Goal: Information Seeking & Learning: Learn about a topic

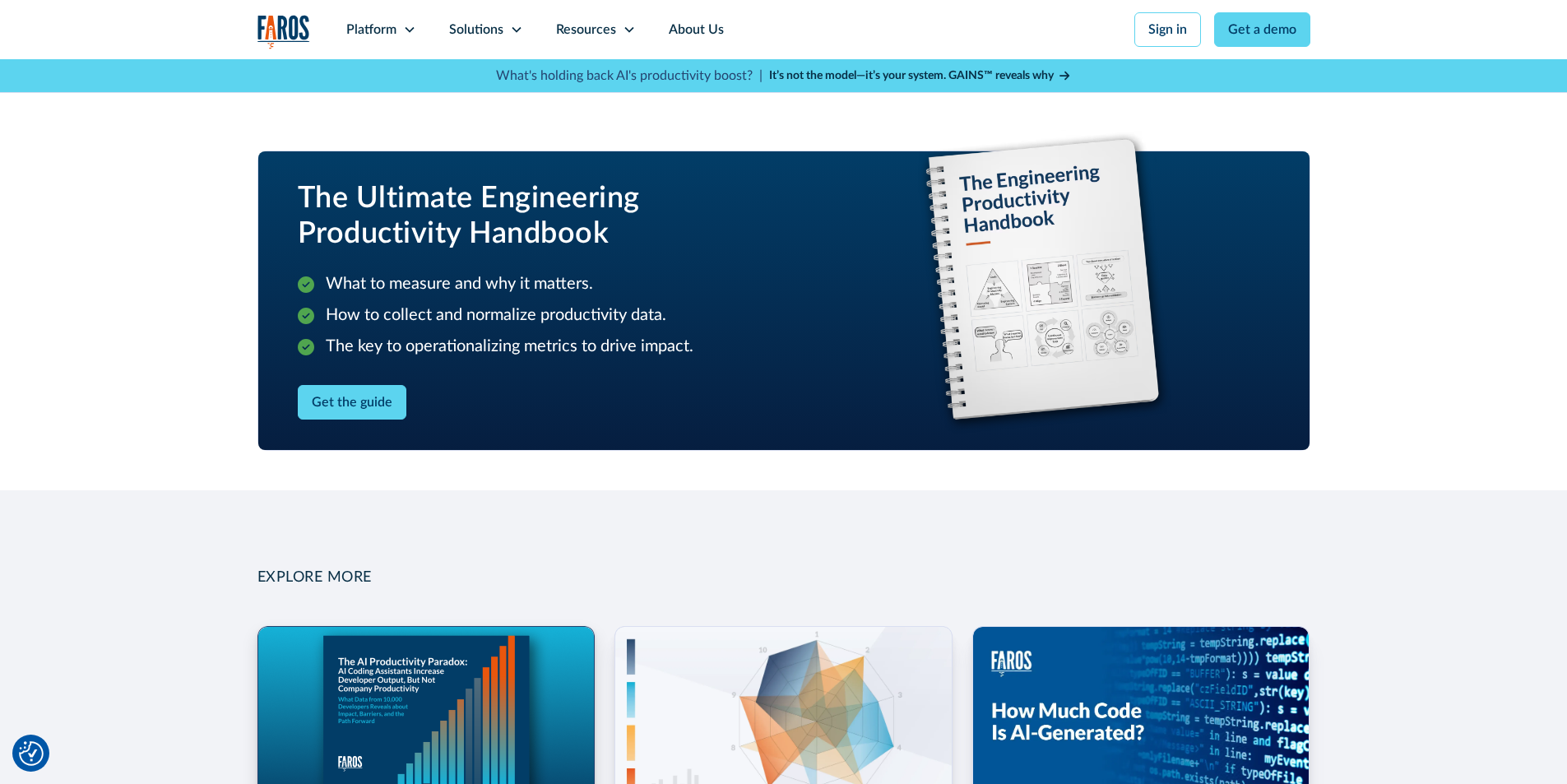
scroll to position [1912, 0]
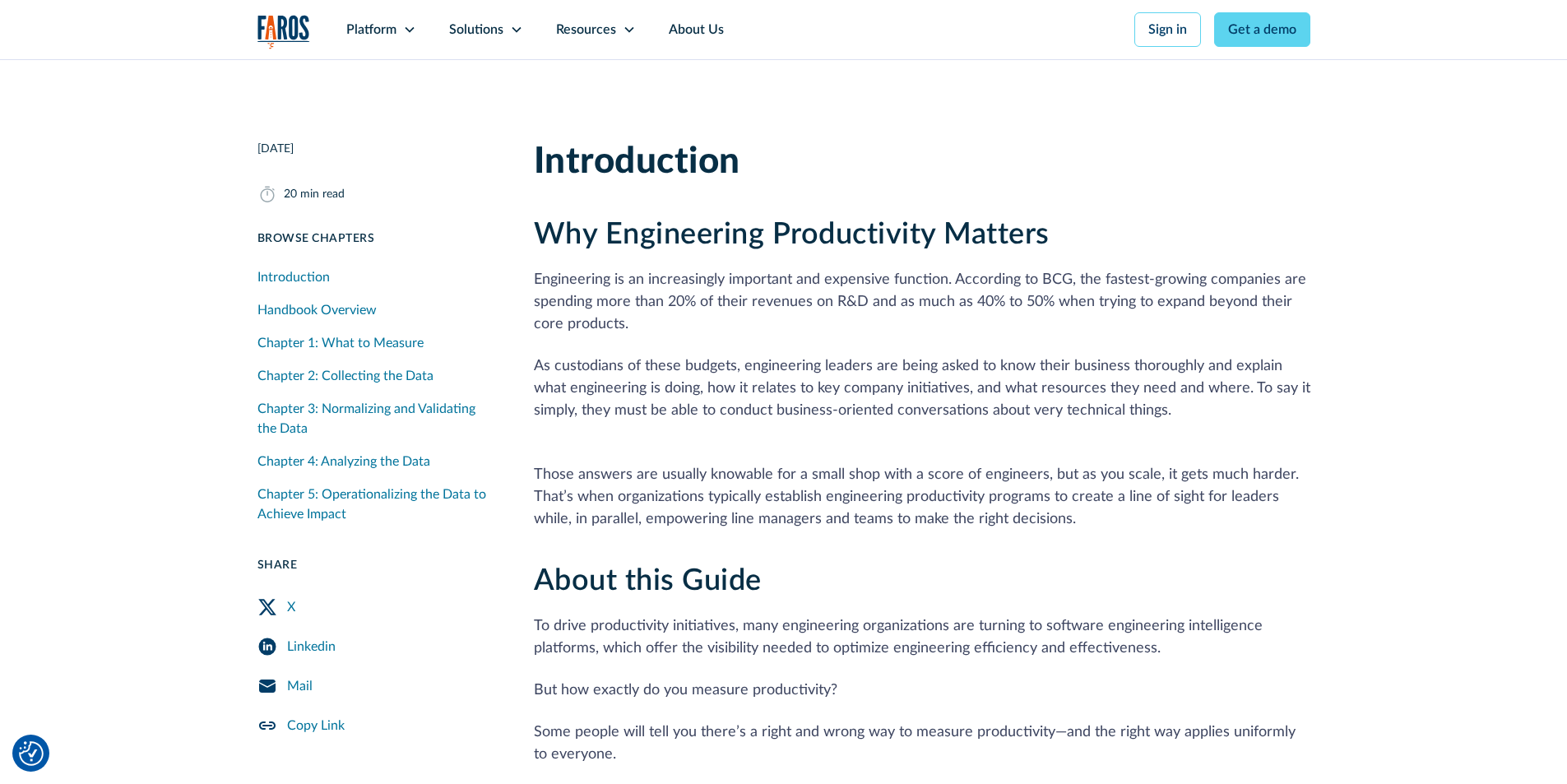
scroll to position [658, 0]
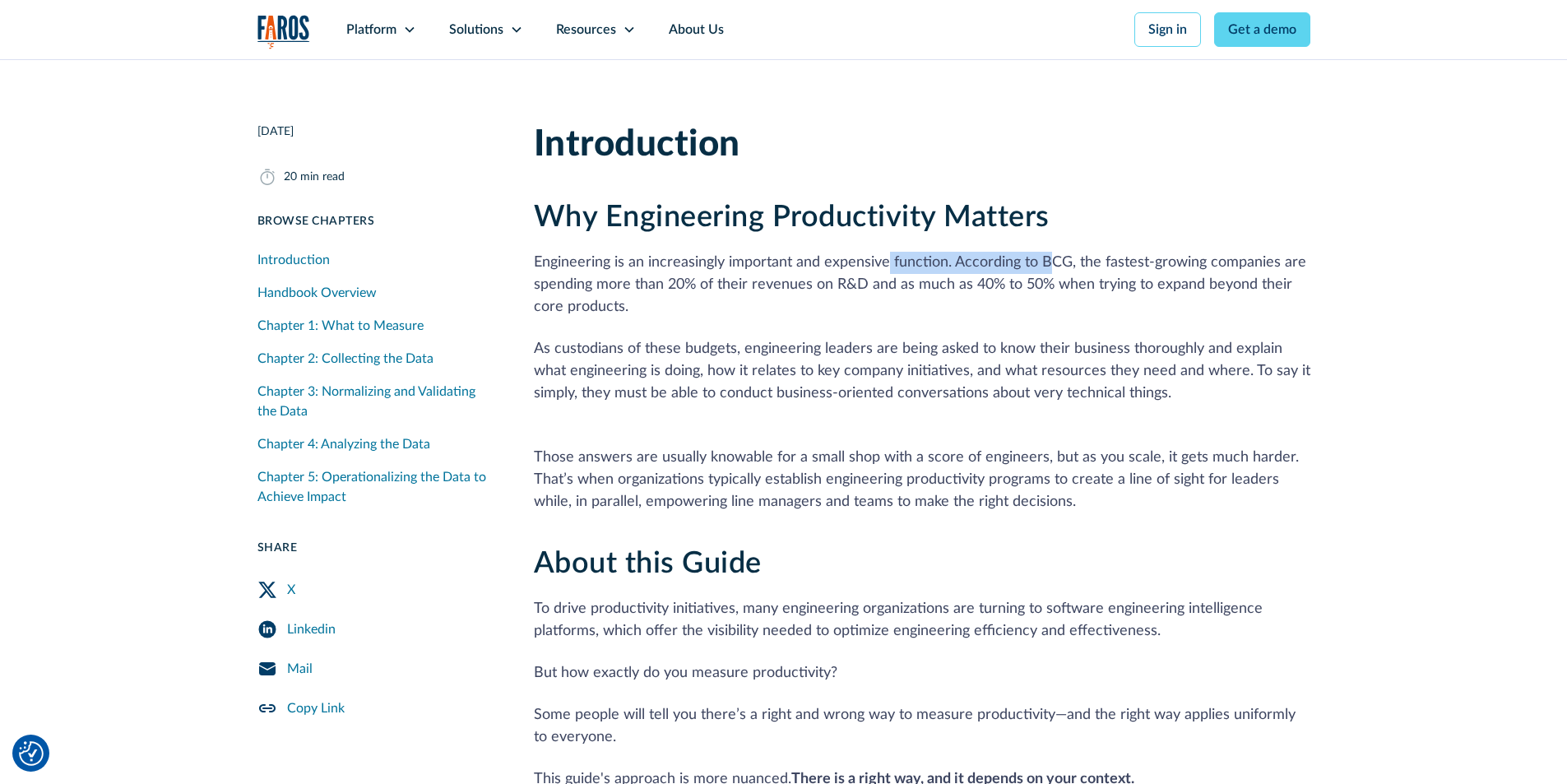
drag, startPoint x: 888, startPoint y: 263, endPoint x: 1059, endPoint y: 254, distance: 171.2
click at [1054, 255] on p "Engineering is an increasingly important and expensive function. According to B…" at bounding box center [921, 284] width 776 height 66
click at [1059, 254] on p "Engineering is an increasingly important and expensive function. According to B…" at bounding box center [921, 284] width 776 height 66
drag, startPoint x: 842, startPoint y: 288, endPoint x: 880, endPoint y: 283, distance: 38.3
click at [879, 283] on p "Engineering is an increasingly important and expensive function. According to B…" at bounding box center [921, 284] width 776 height 66
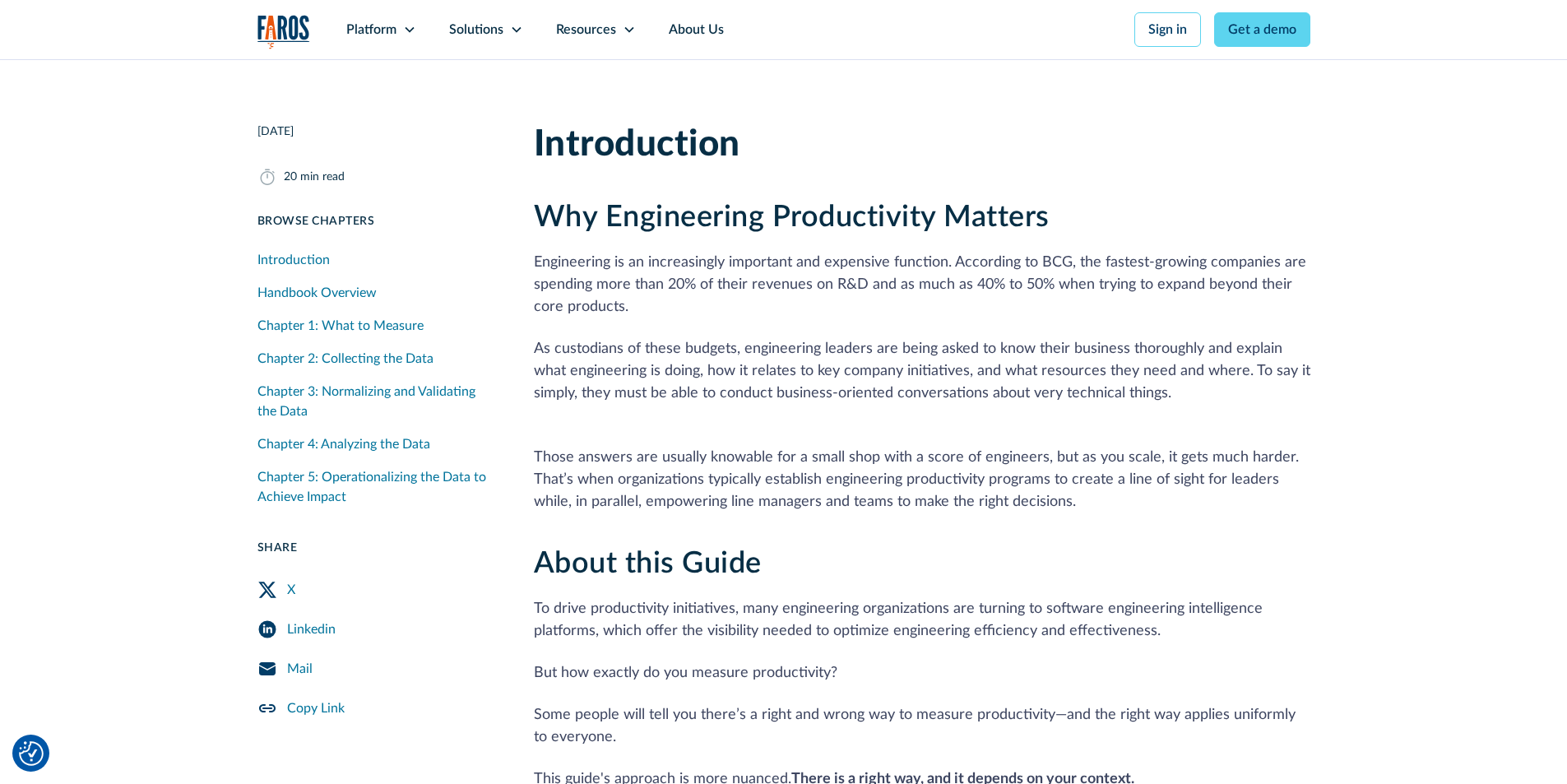
click at [882, 282] on p "Engineering is an increasingly important and expensive function. According to B…" at bounding box center [921, 284] width 776 height 66
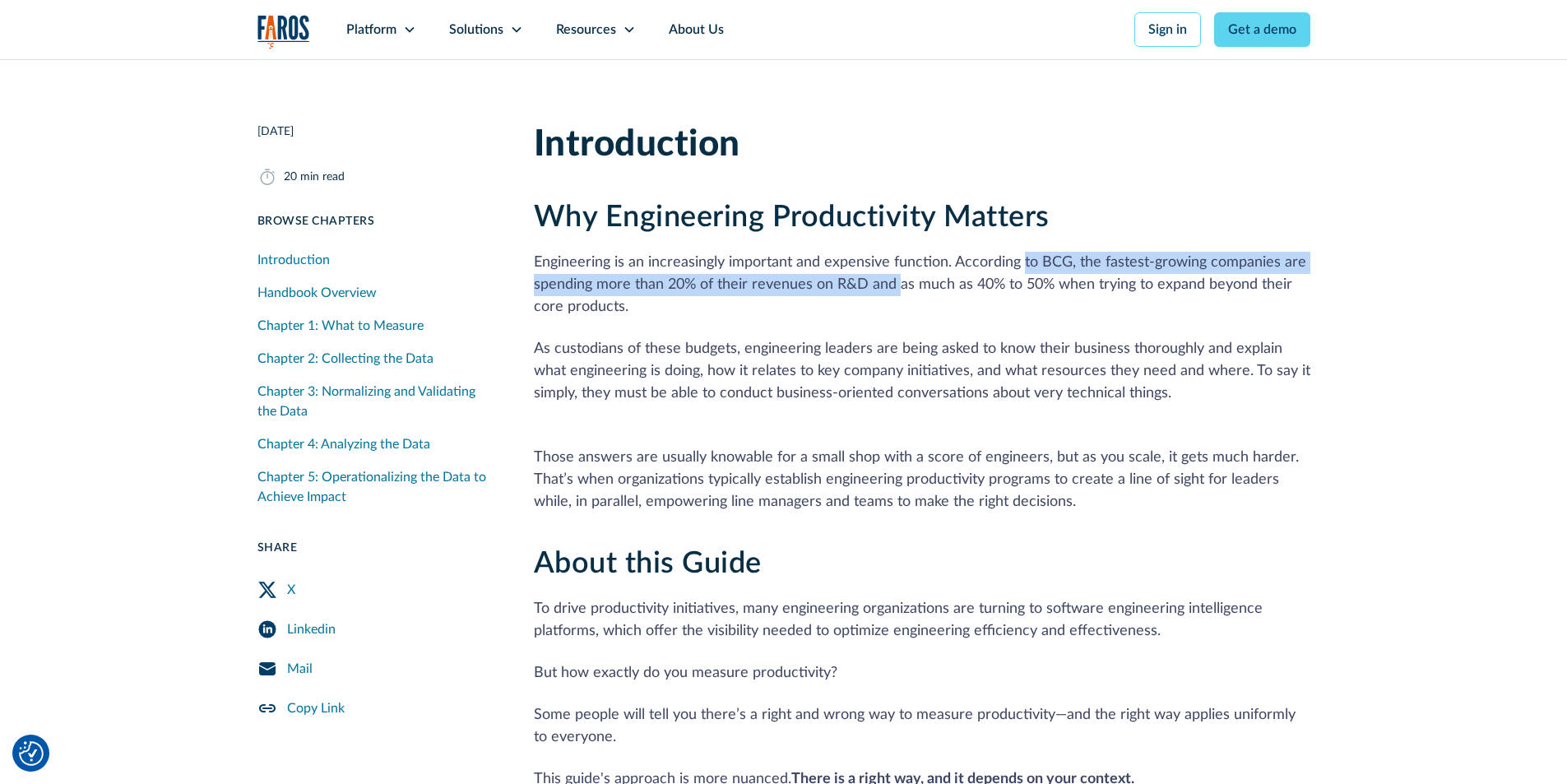
drag, startPoint x: 897, startPoint y: 277, endPoint x: 1022, endPoint y: 264, distance: 125.7
click at [1022, 264] on p "Engineering is an increasingly important and expensive function. According to B…" at bounding box center [921, 284] width 776 height 66
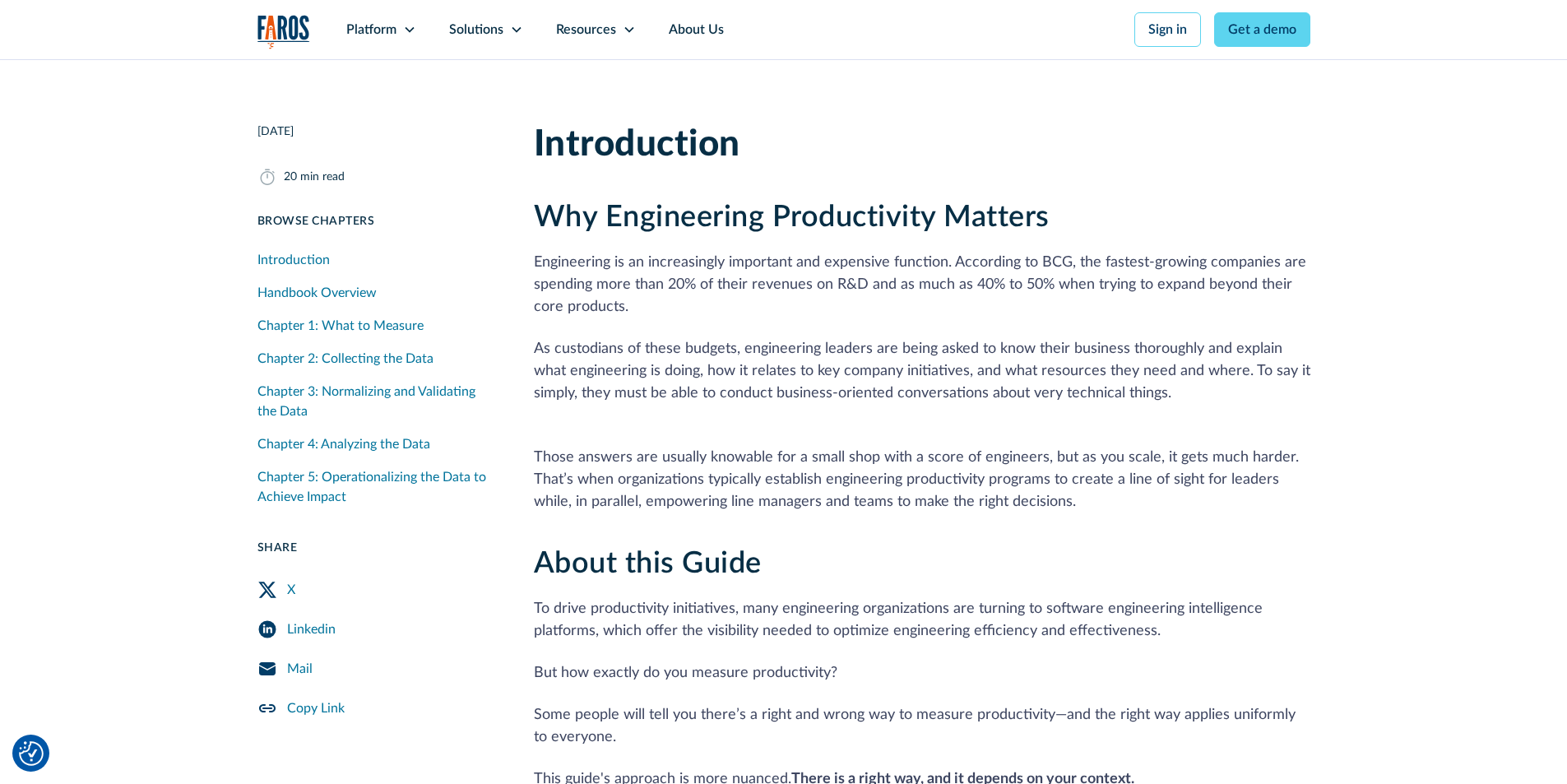
click at [1017, 273] on p "Engineering is an increasingly important and expensive function. According to B…" at bounding box center [921, 284] width 776 height 66
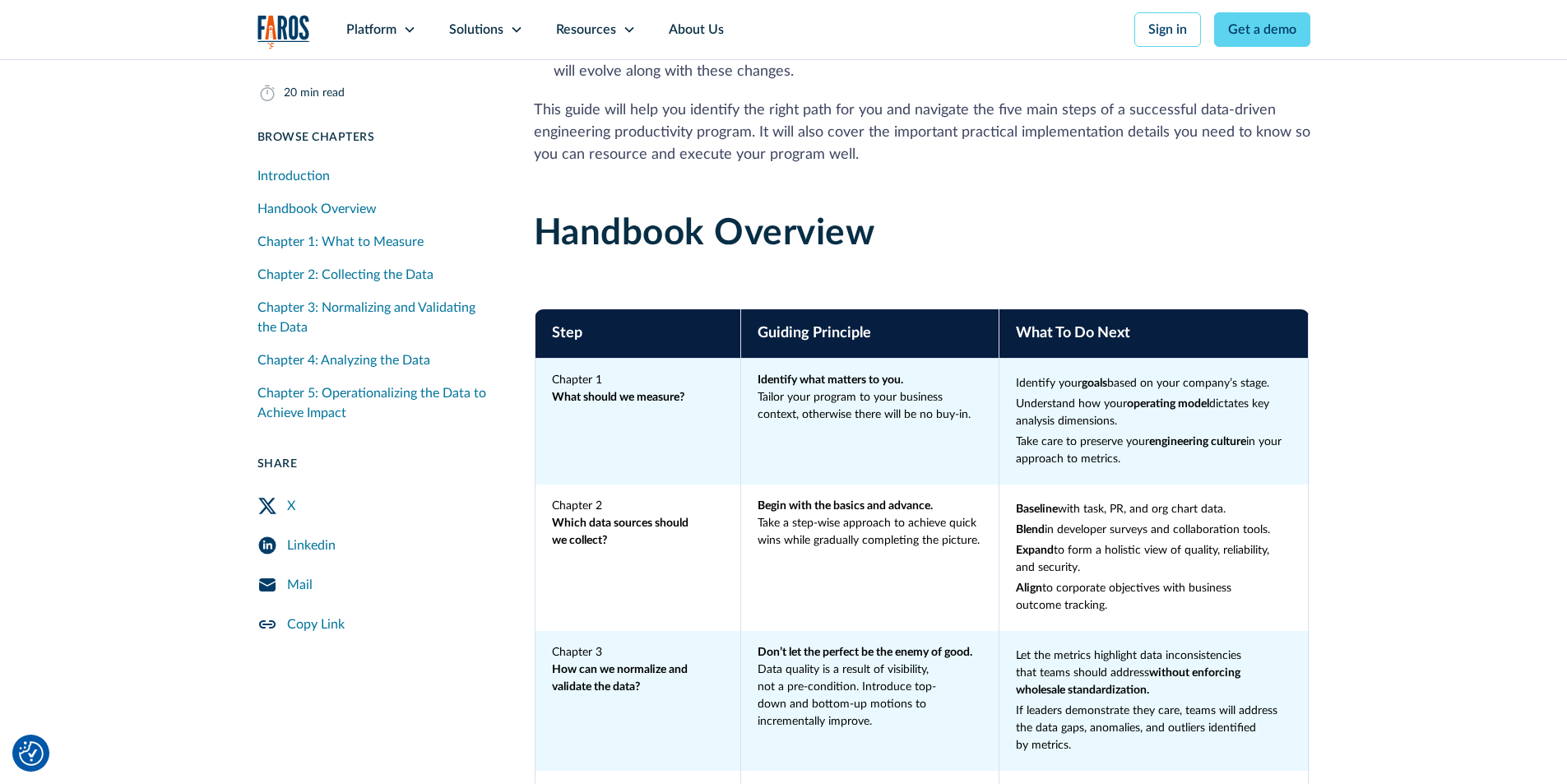
scroll to position [1562, 0]
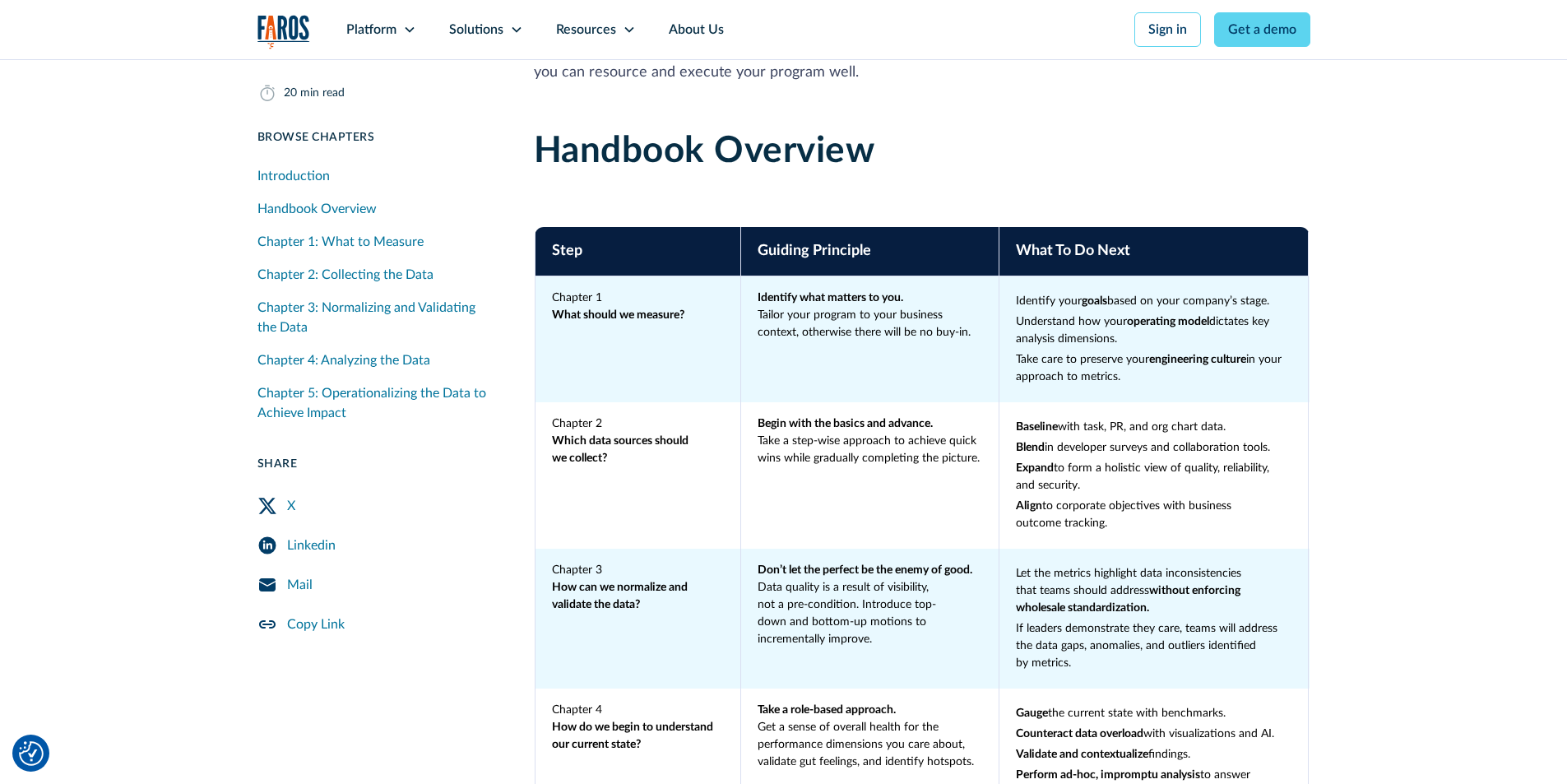
click at [312, 242] on div "Chapter 1: What to Measure" at bounding box center [340, 242] width 166 height 19
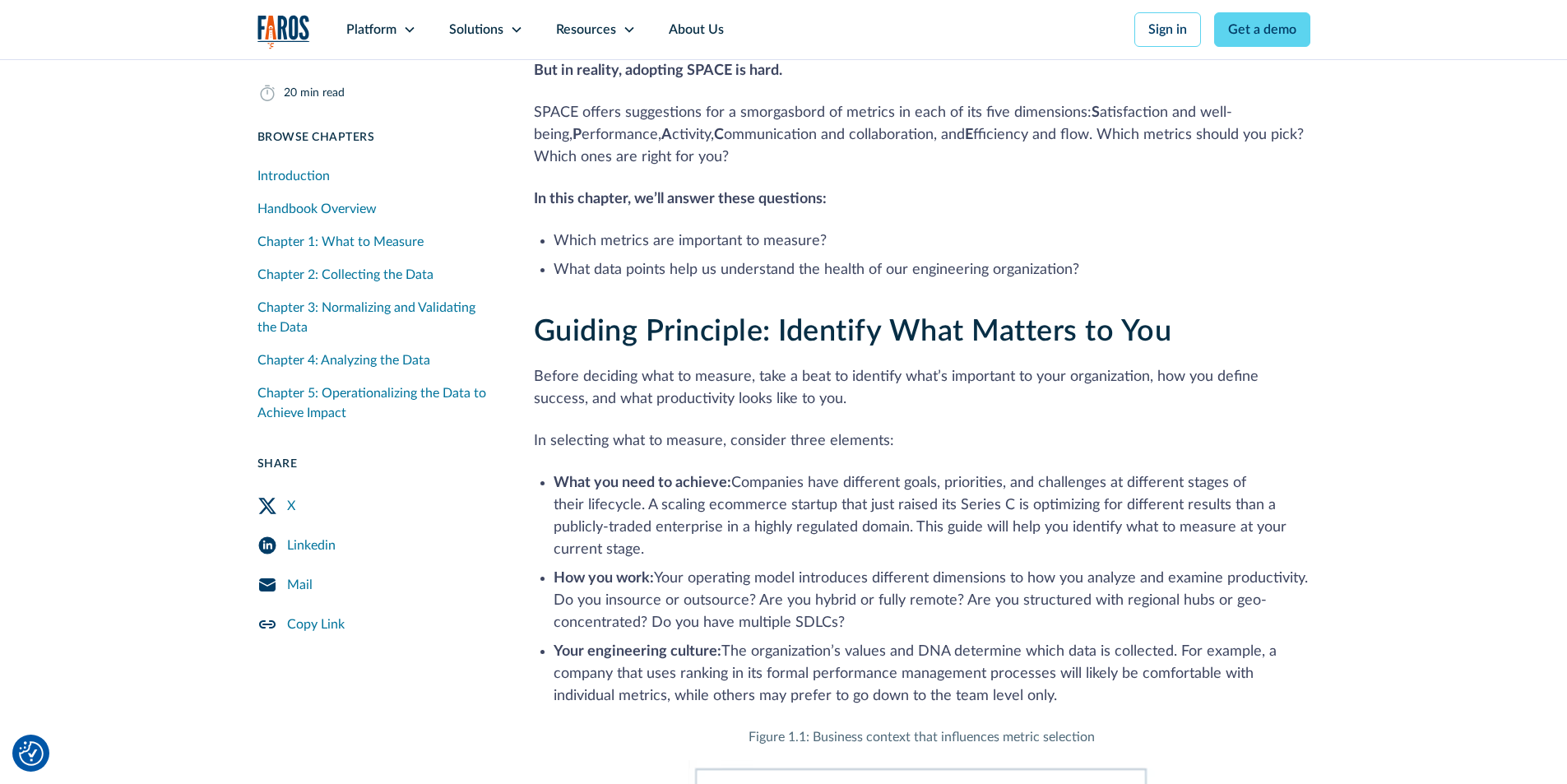
scroll to position [2899, 0]
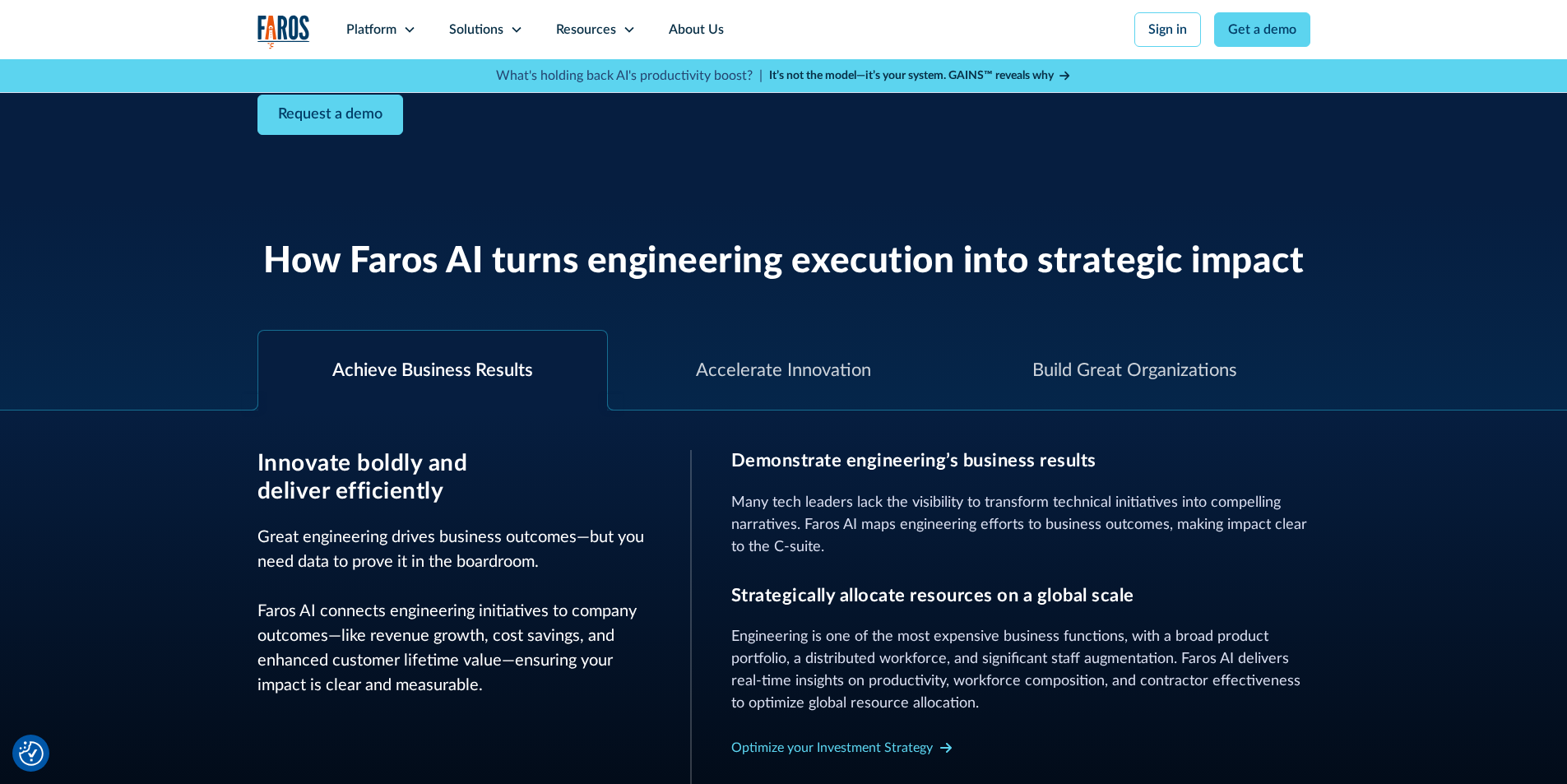
scroll to position [411, 0]
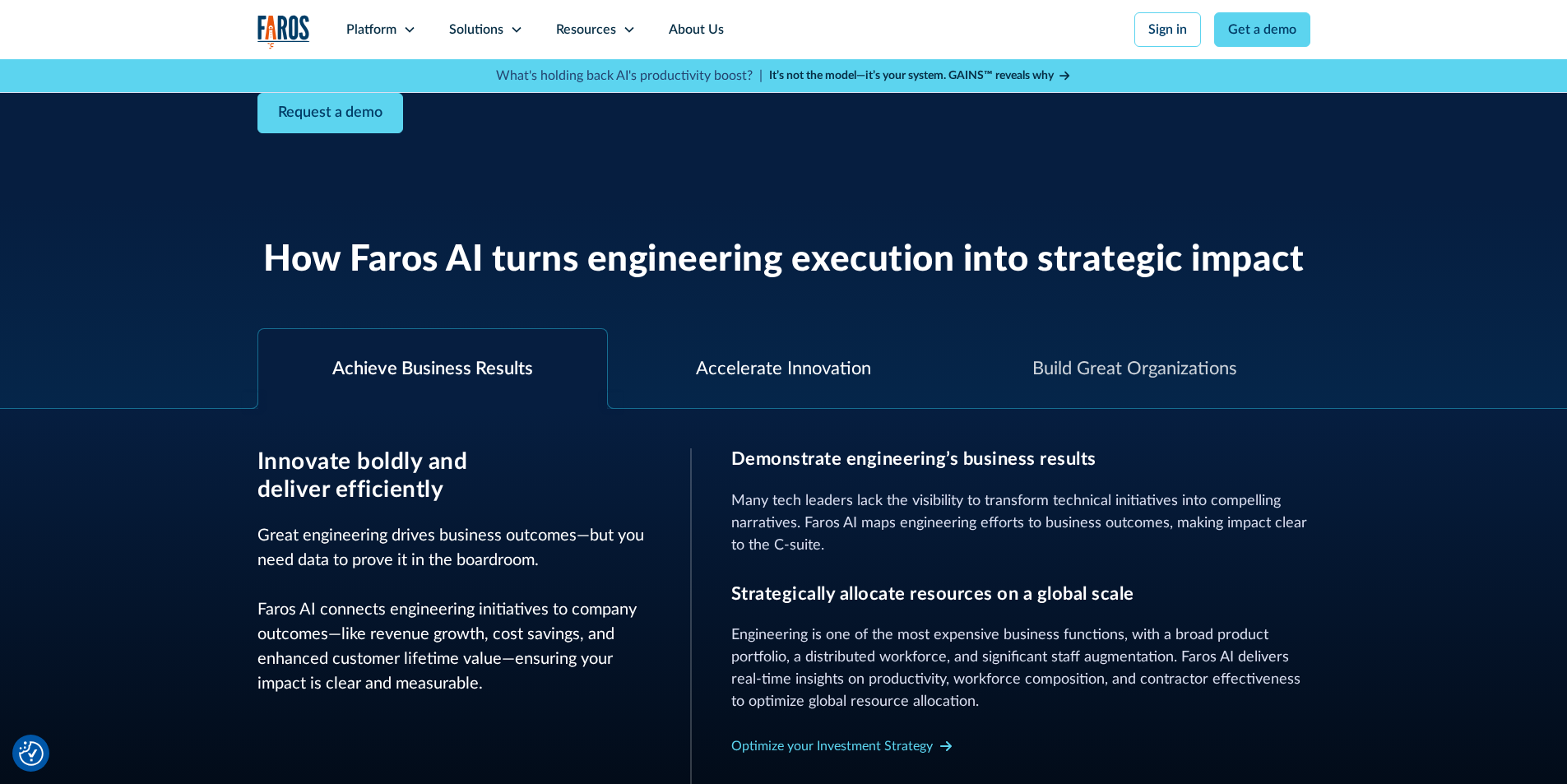
click at [774, 373] on div "Accelerate Innovation" at bounding box center [784, 368] width 175 height 27
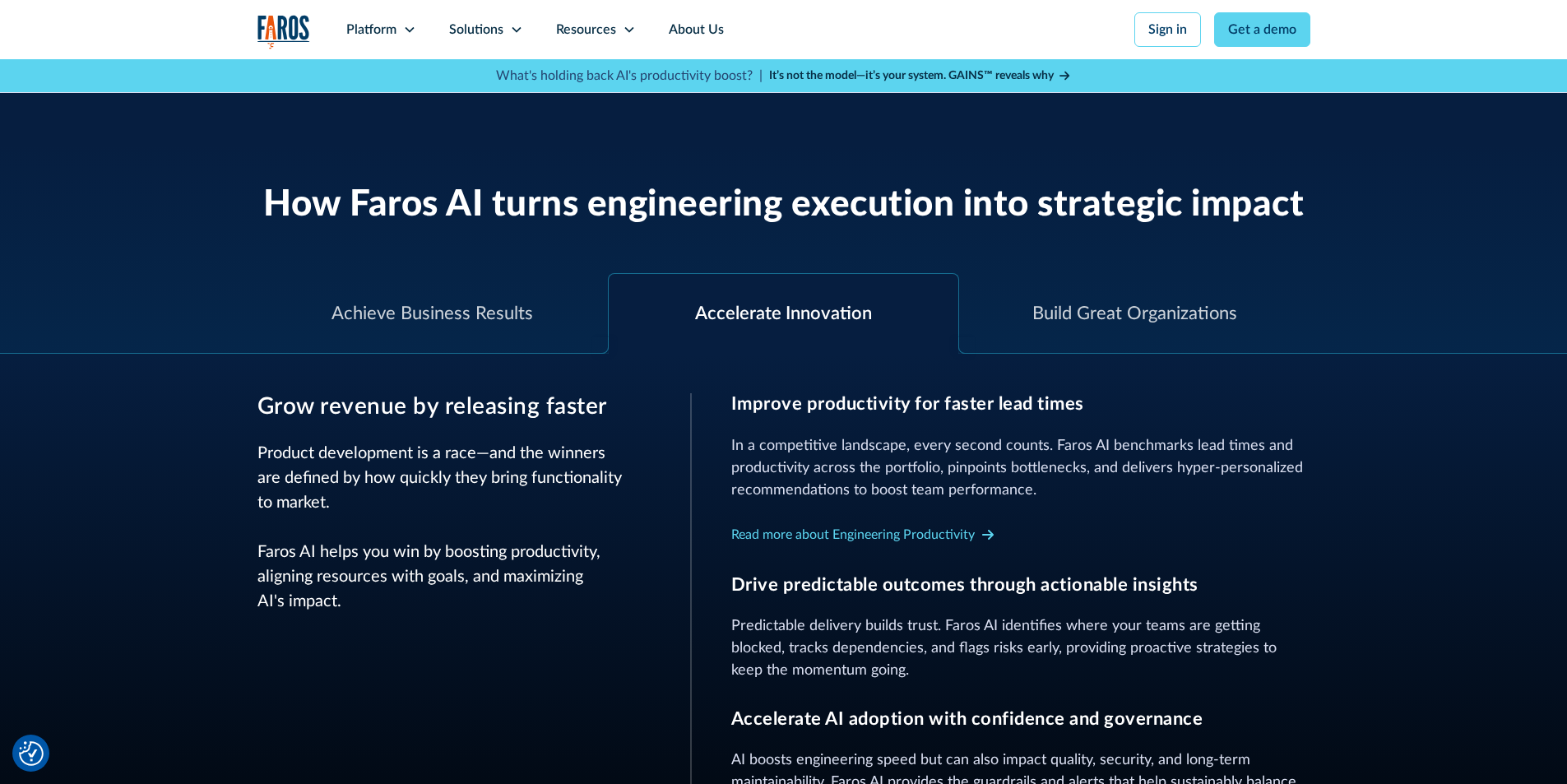
scroll to position [576, 0]
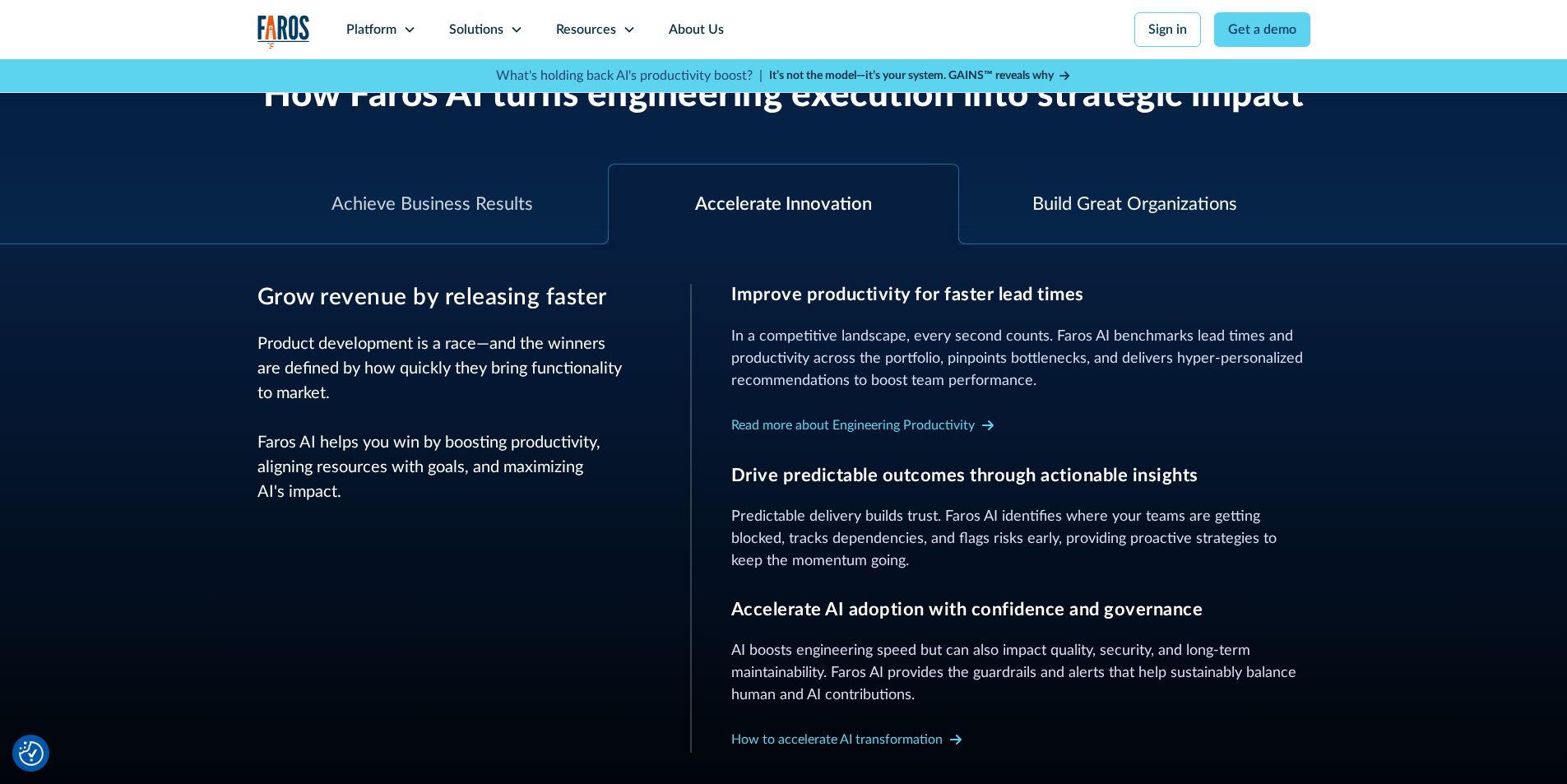
click at [1187, 222] on div "Build Great Organizations" at bounding box center [1135, 204] width 352 height 79
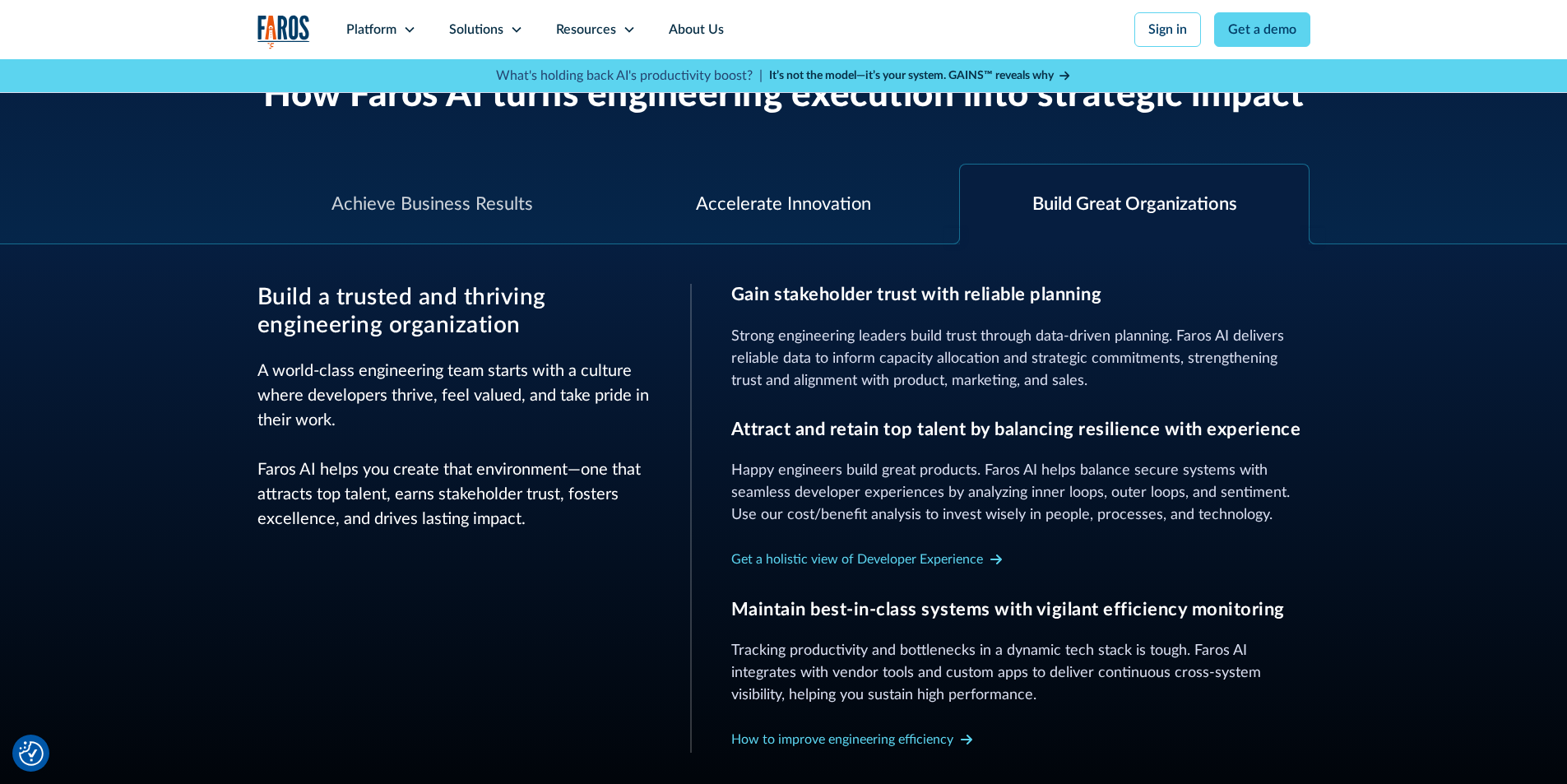
click at [776, 209] on div "Accelerate Innovation" at bounding box center [784, 204] width 175 height 27
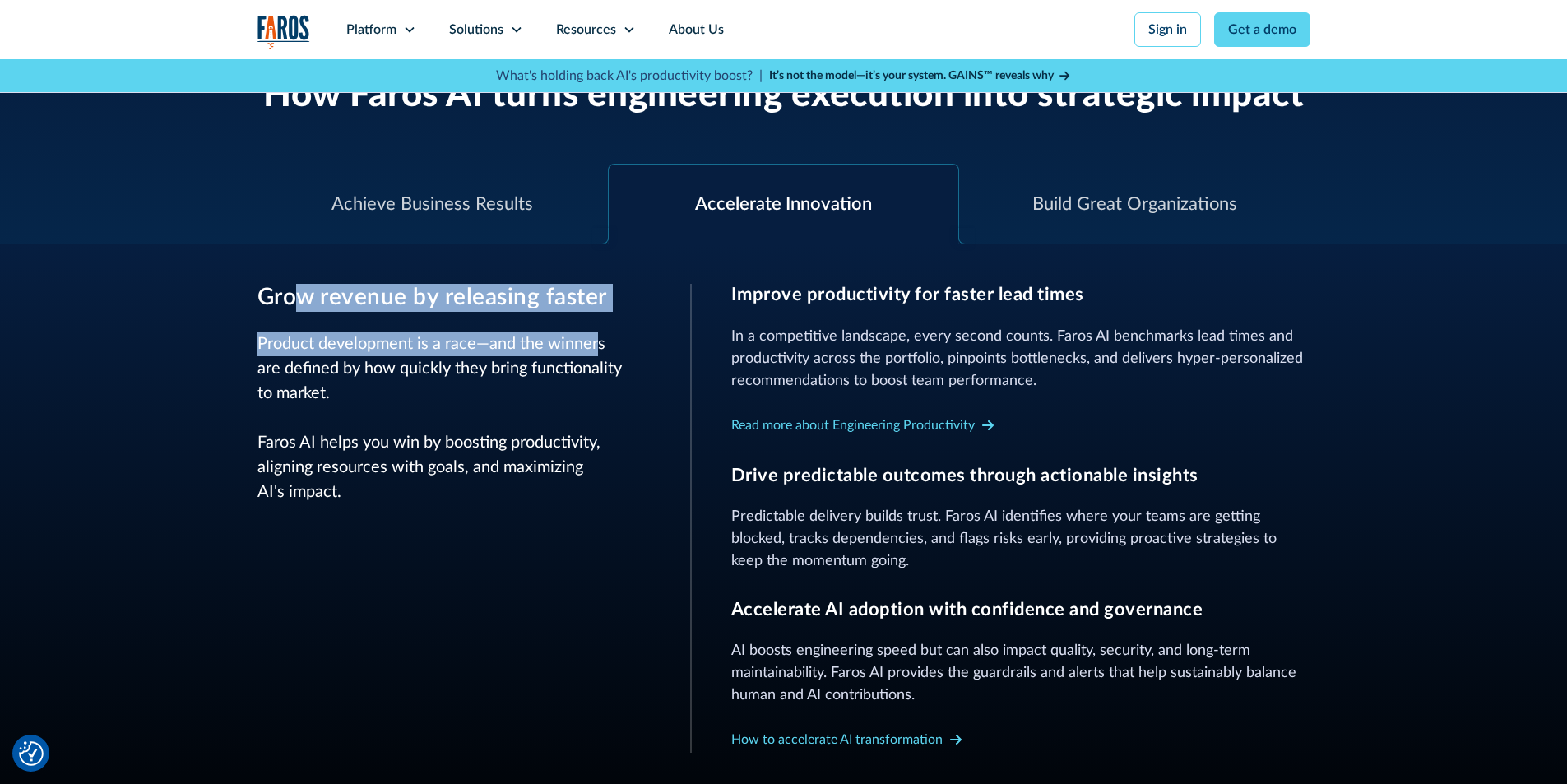
drag, startPoint x: 593, startPoint y: 314, endPoint x: 305, endPoint y: 278, distance: 290.2
click at [305, 278] on div "Achieve Business Results Innovate boldly and deliver efficiently Great engineer…" at bounding box center [784, 564] width 1053 height 640
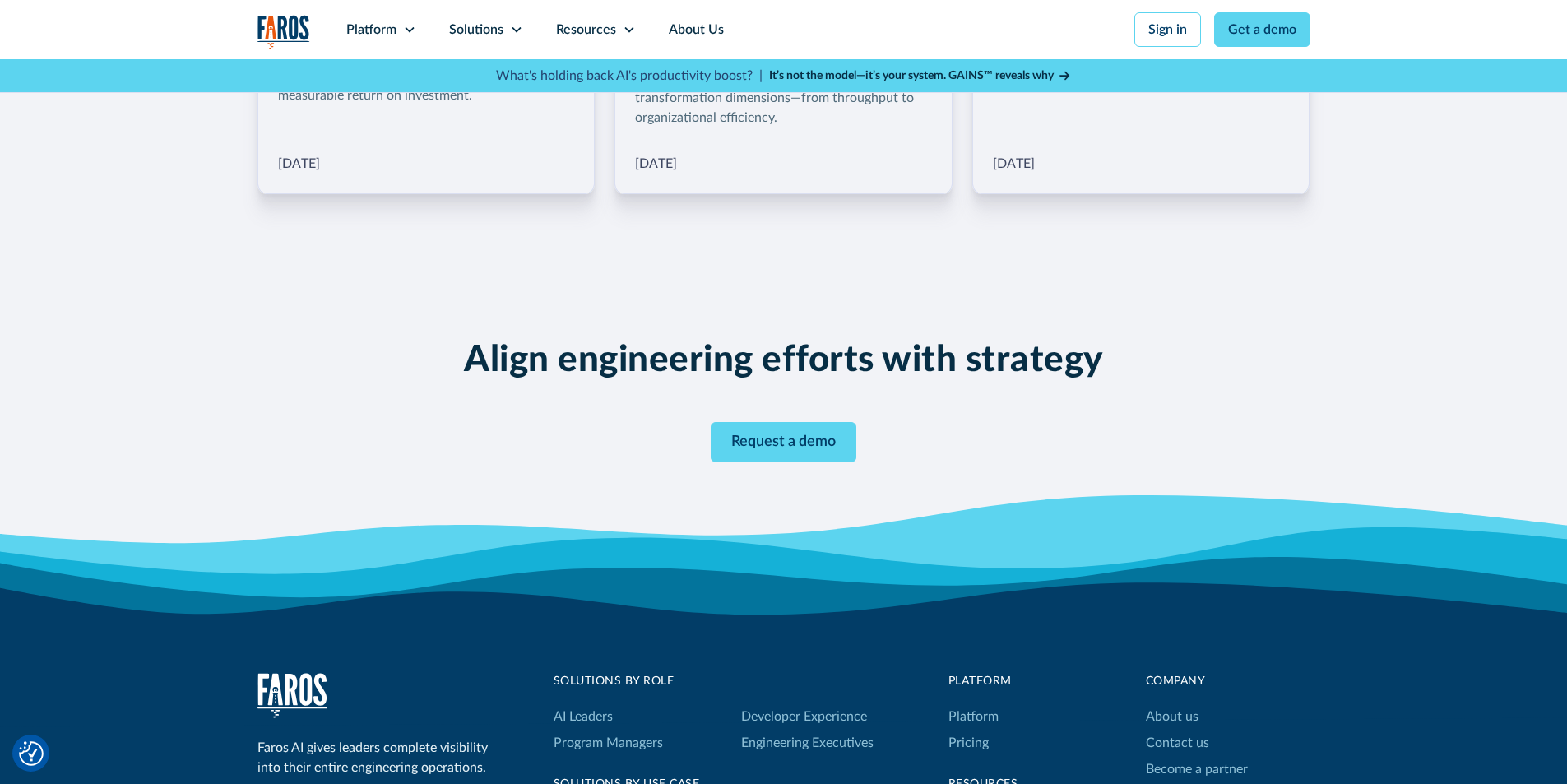
scroll to position [2877, 0]
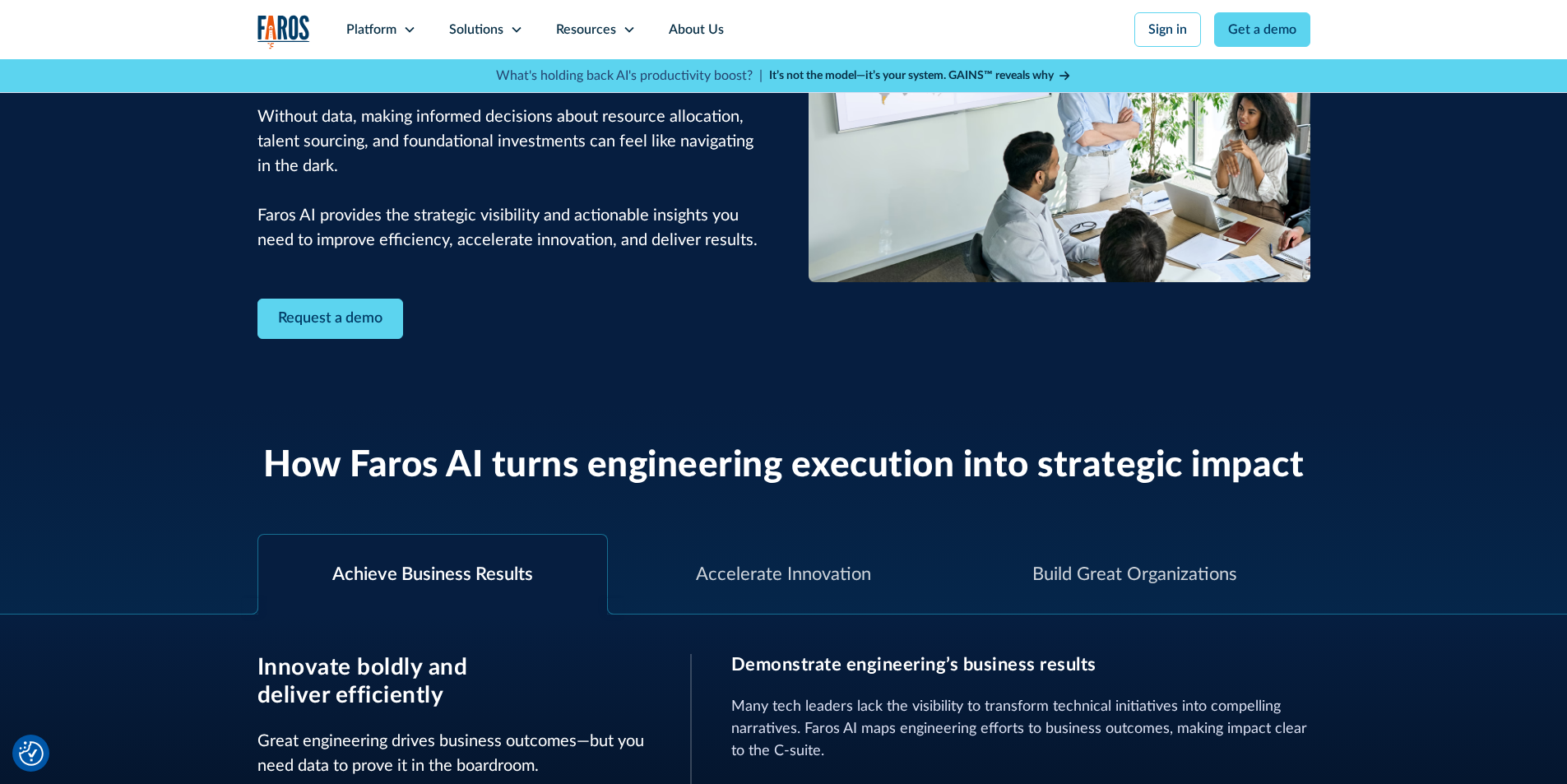
scroll to position [246, 0]
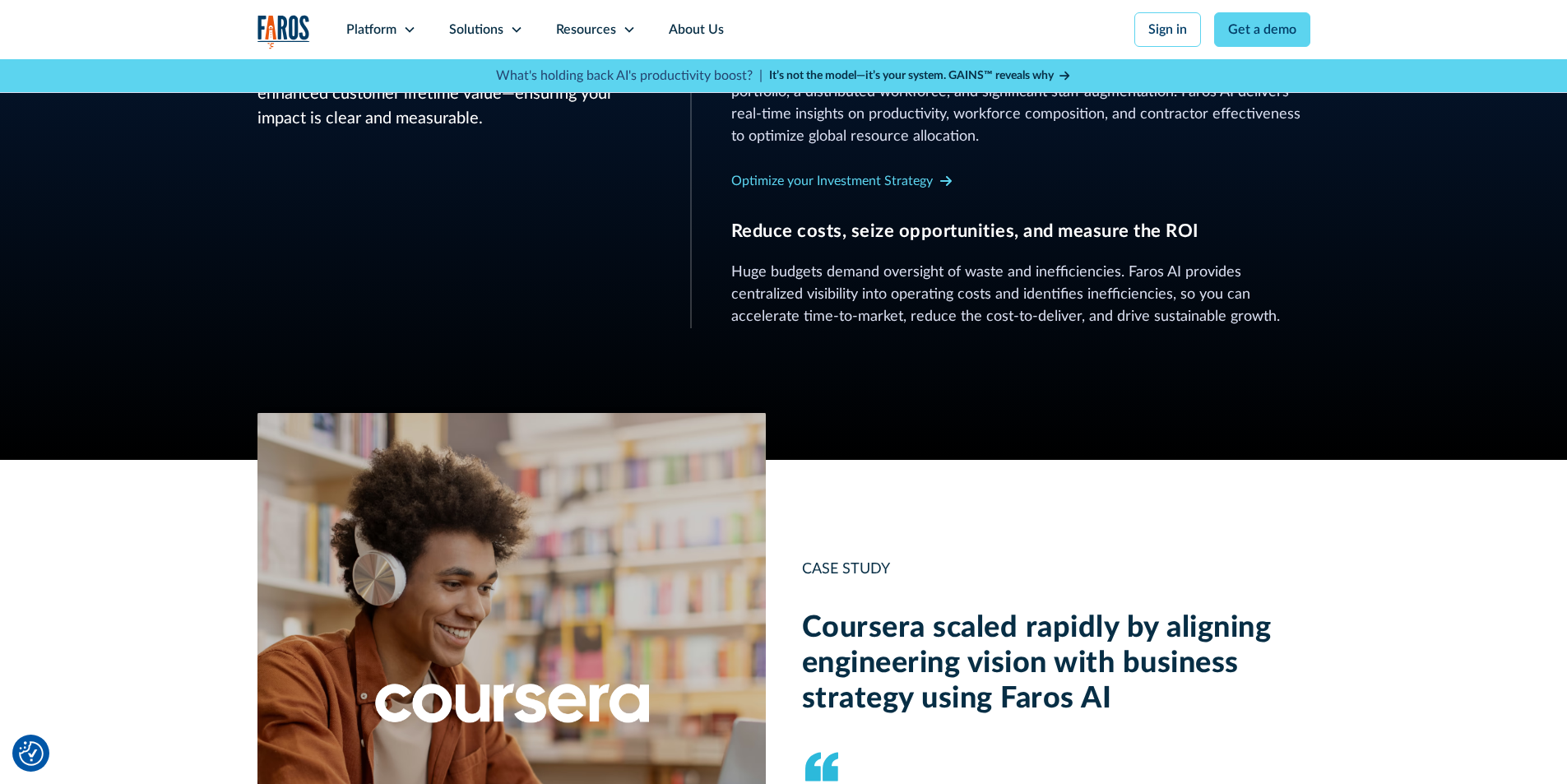
scroll to position [1315, 0]
